Goal: Task Accomplishment & Management: Use online tool/utility

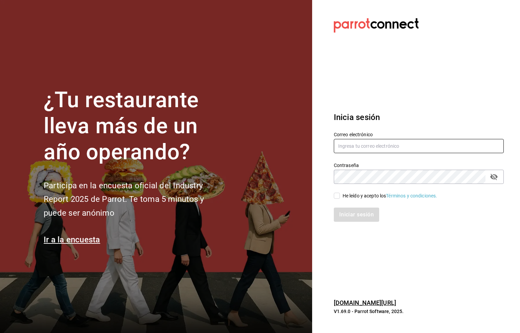
click at [345, 147] on input "text" at bounding box center [418, 146] width 170 height 14
type input "mirna123@gmail.com"
click at [336, 197] on input "He leído y acepto los Términos y condiciones." at bounding box center [336, 196] width 6 height 6
checkbox input "true"
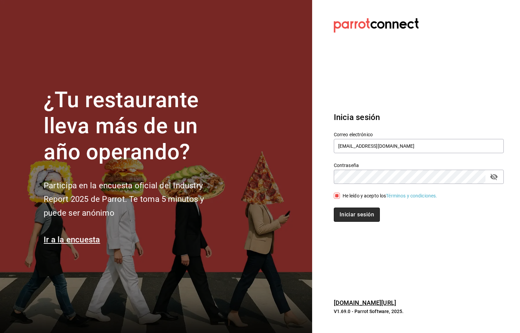
click at [343, 210] on button "Iniciar sesión" at bounding box center [356, 215] width 46 height 14
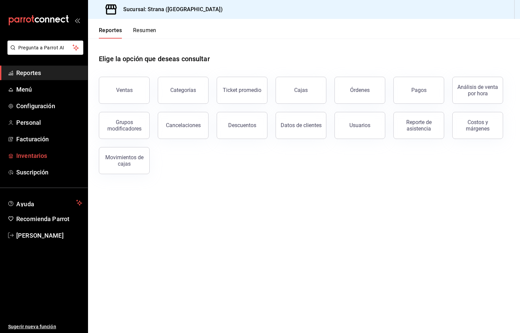
click at [33, 152] on span "Inventarios" at bounding box center [49, 155] width 66 height 9
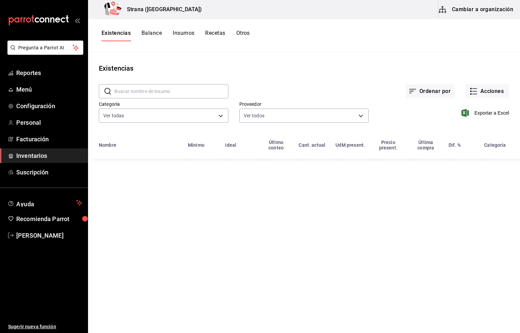
click at [119, 91] on input "text" at bounding box center [171, 92] width 114 height 14
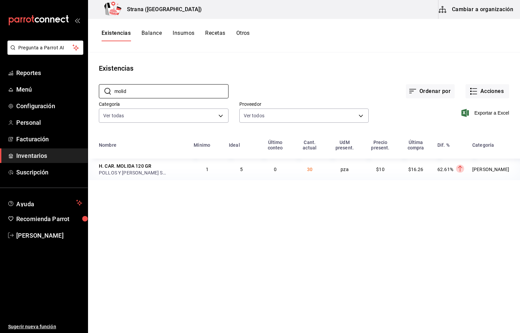
type input "molid"
